Goal: Task Accomplishment & Management: Manage account settings

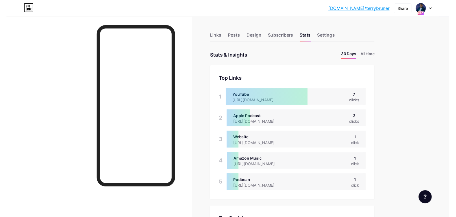
scroll to position [224, 456]
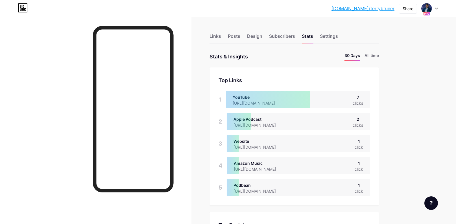
click at [433, 8] on div at bounding box center [429, 8] width 16 height 10
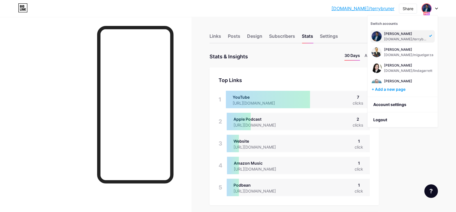
scroll to position [168, 0]
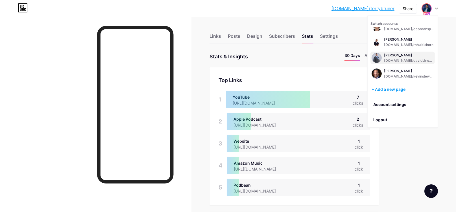
click at [395, 55] on div "[PERSON_NAME]" at bounding box center [409, 55] width 50 height 5
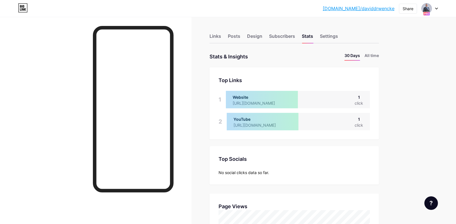
scroll to position [224, 456]
click at [372, 56] on li "All time" at bounding box center [371, 56] width 14 height 8
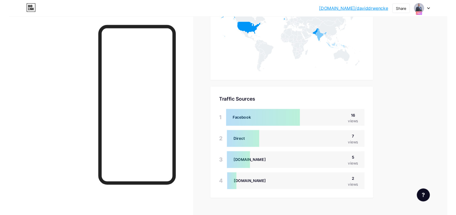
scroll to position [325, 0]
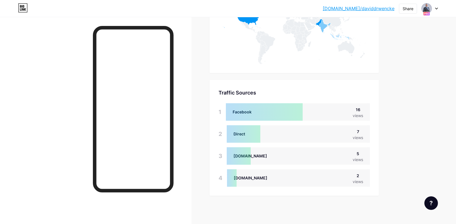
click at [436, 7] on div at bounding box center [429, 8] width 16 height 10
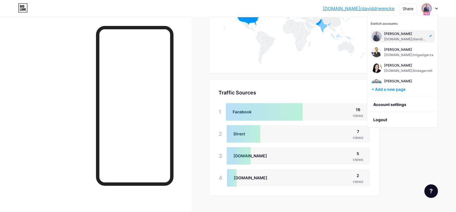
scroll to position [281855, 281611]
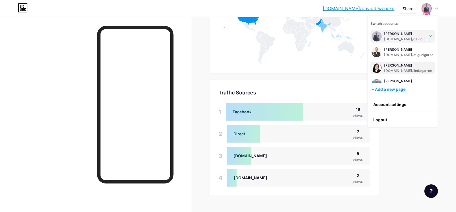
click at [395, 66] on div "[PERSON_NAME]" at bounding box center [408, 65] width 48 height 5
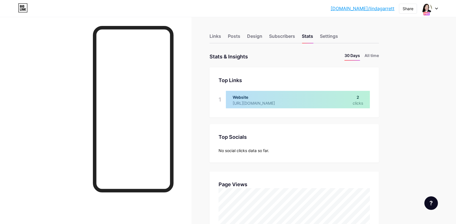
scroll to position [224, 456]
click at [378, 53] on li "All time" at bounding box center [371, 56] width 14 height 8
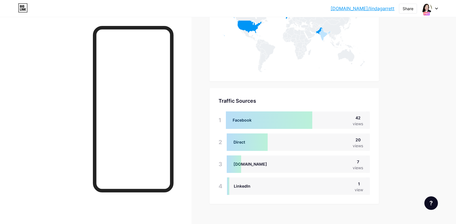
scroll to position [325, 0]
